Goal: Task Accomplishment & Management: Manage account settings

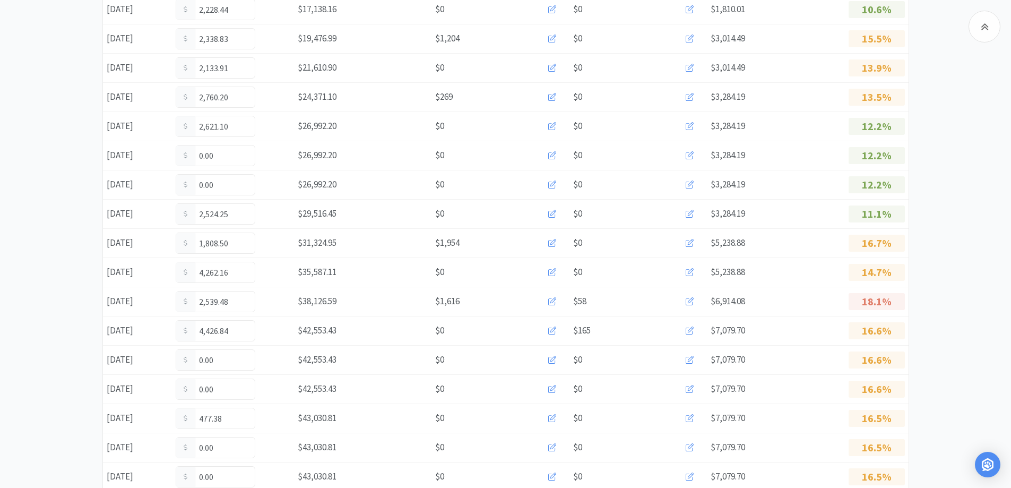
scroll to position [582, 0]
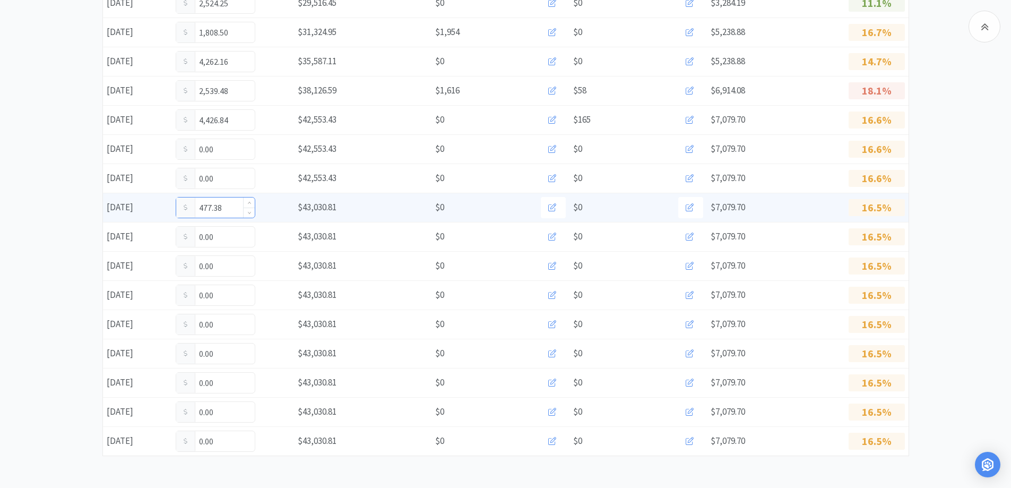
click at [226, 210] on input "477.38" at bounding box center [215, 207] width 79 height 20
type input "4"
type input "668.88"
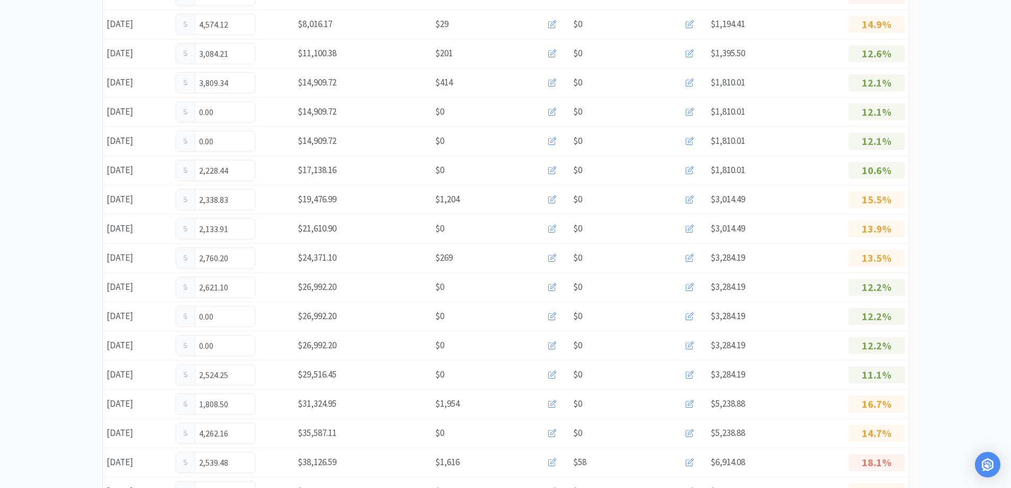
scroll to position [0, 0]
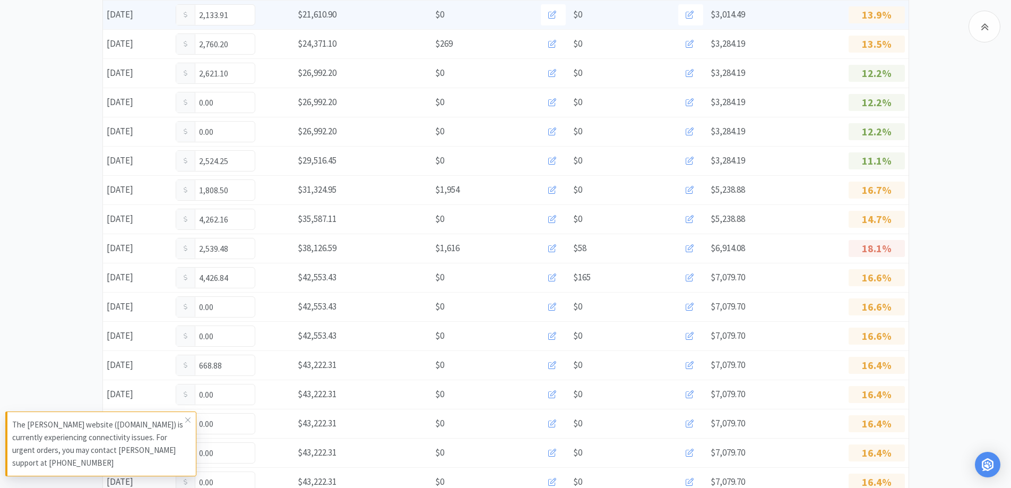
scroll to position [531, 0]
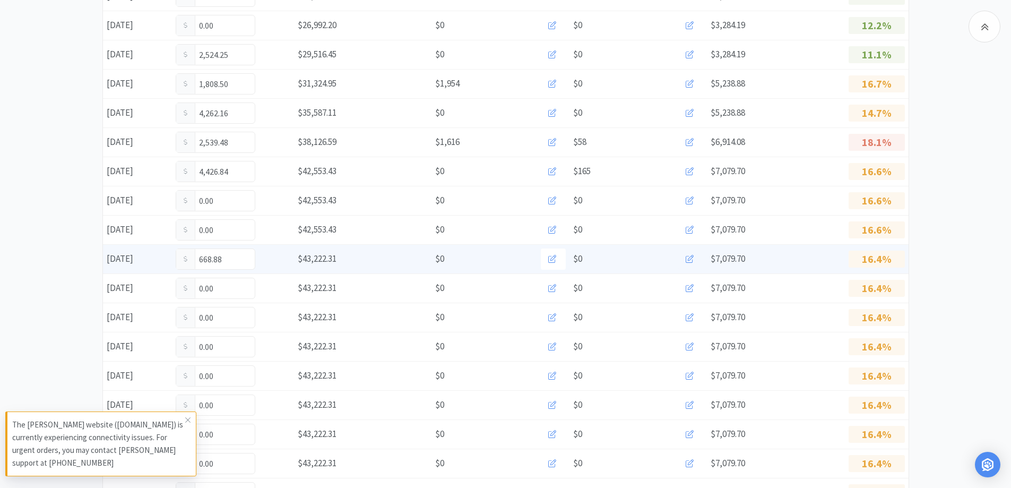
click at [690, 261] on icon at bounding box center [689, 259] width 8 height 8
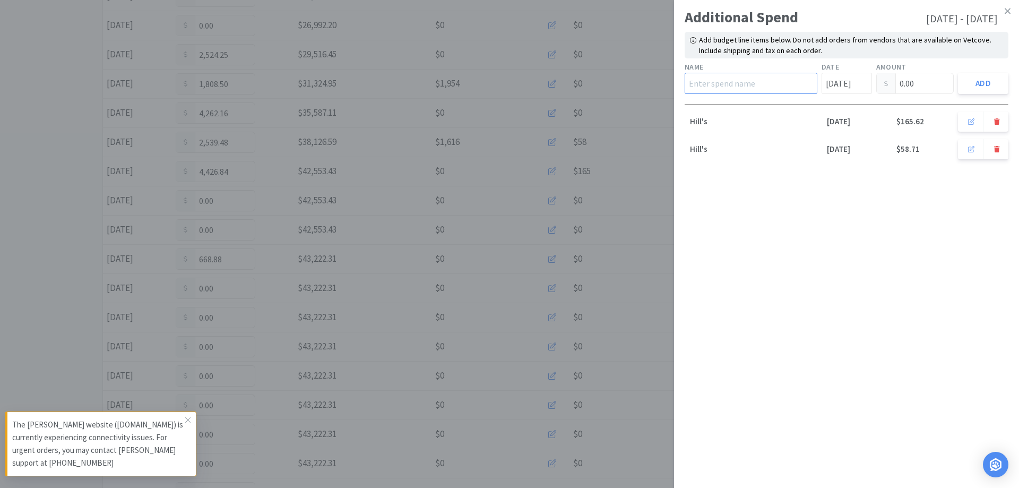
click at [766, 87] on input "text" at bounding box center [750, 83] width 133 height 21
type input "Hill's"
click at [919, 85] on input "0.00" at bounding box center [914, 83] width 77 height 20
type input "0"
type input "-3.15"
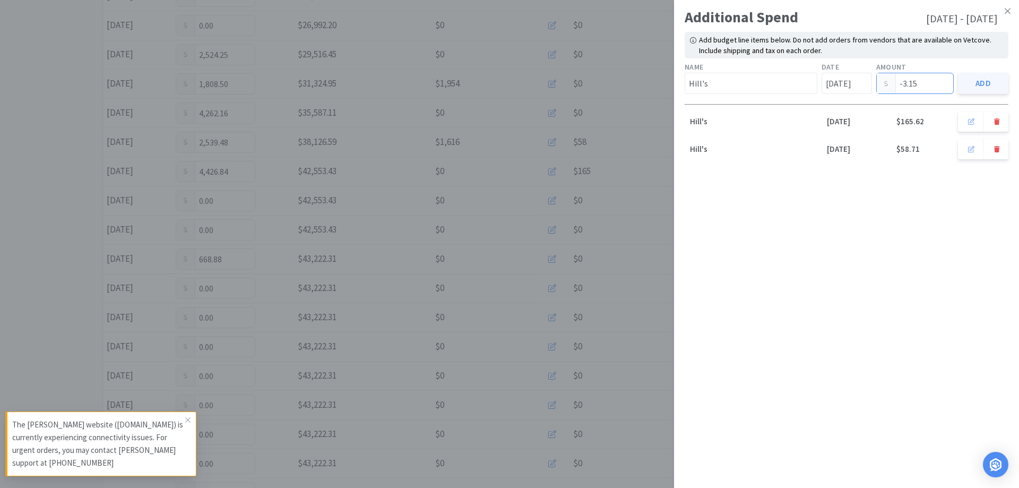
click at [992, 91] on button "Add" at bounding box center [983, 83] width 50 height 21
type input "[DATE]"
type input "0.00"
click at [1008, 10] on icon at bounding box center [1007, 11] width 6 height 10
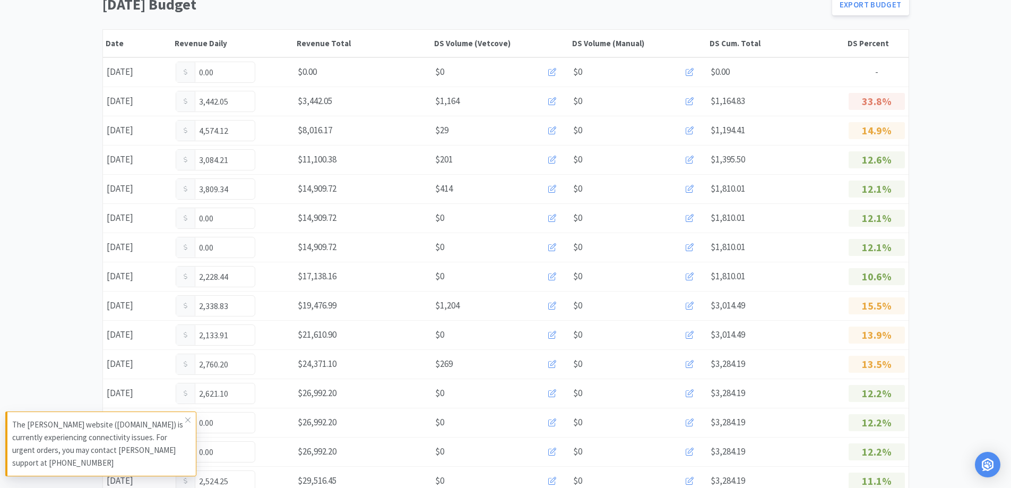
scroll to position [0, 0]
